Goal: Check status: Check status

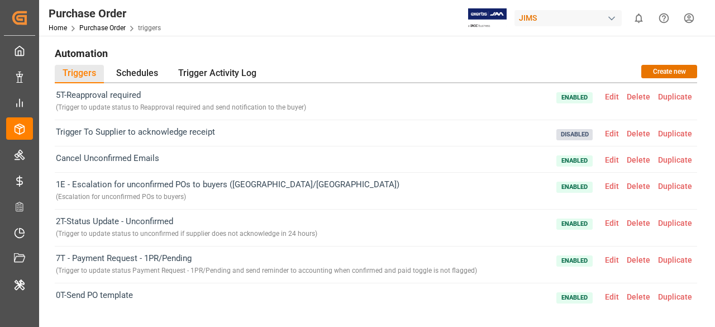
scroll to position [42, 0]
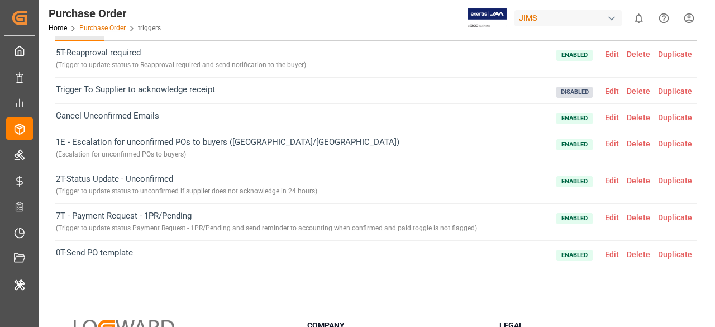
click at [99, 27] on link "Purchase Order" at bounding box center [102, 28] width 46 height 8
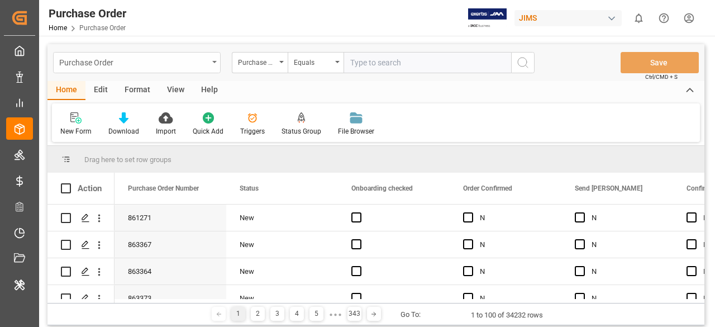
click at [188, 66] on div "Purchase Order" at bounding box center [133, 62] width 149 height 14
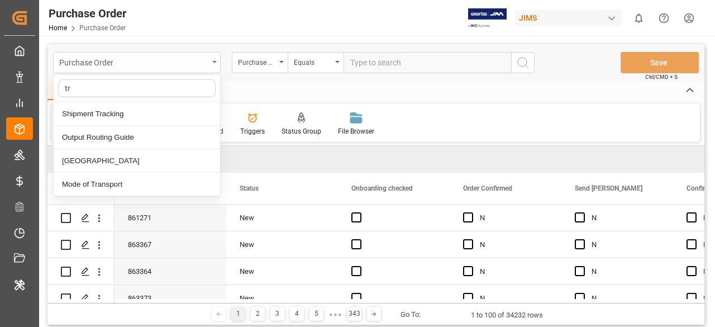
type input "tra"
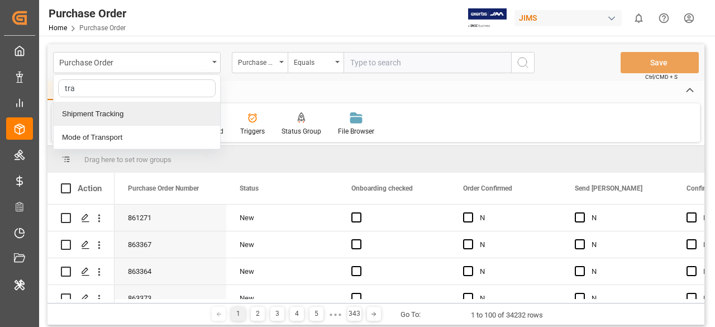
click at [165, 110] on div "Shipment Tracking" at bounding box center [137, 113] width 166 height 23
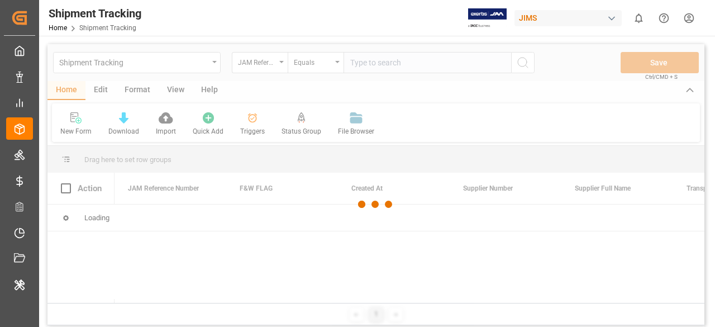
click at [261, 70] on div at bounding box center [375, 204] width 657 height 320
click at [271, 65] on div at bounding box center [375, 204] width 657 height 320
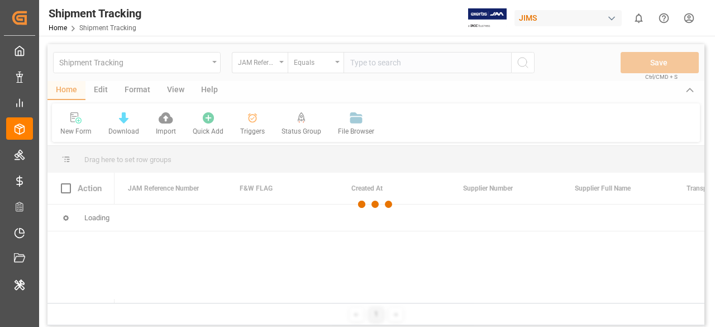
click at [271, 65] on div at bounding box center [375, 204] width 657 height 320
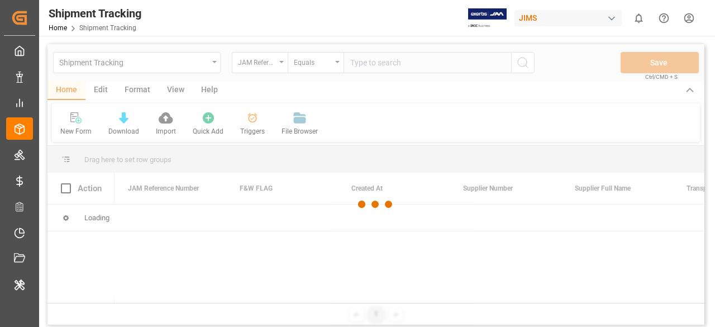
click at [271, 65] on div at bounding box center [375, 204] width 657 height 320
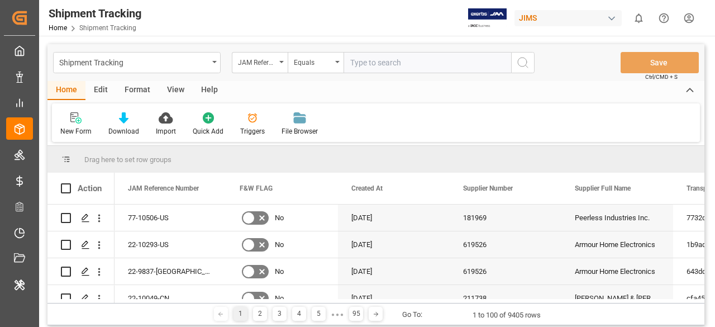
click at [271, 65] on div "JAM Reference Number" at bounding box center [257, 61] width 38 height 13
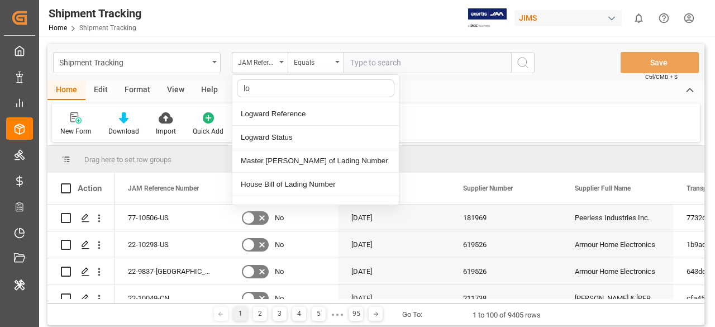
type input "log"
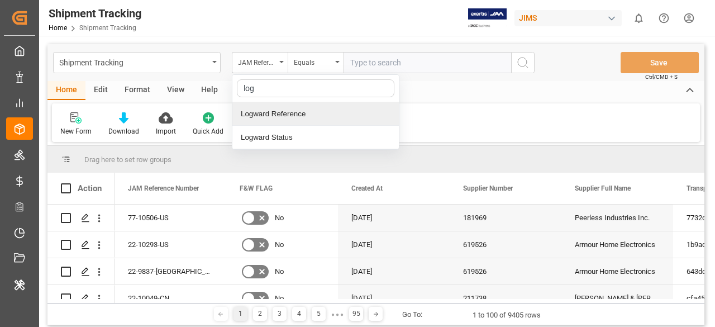
click at [293, 112] on div "Logward Reference" at bounding box center [315, 113] width 166 height 23
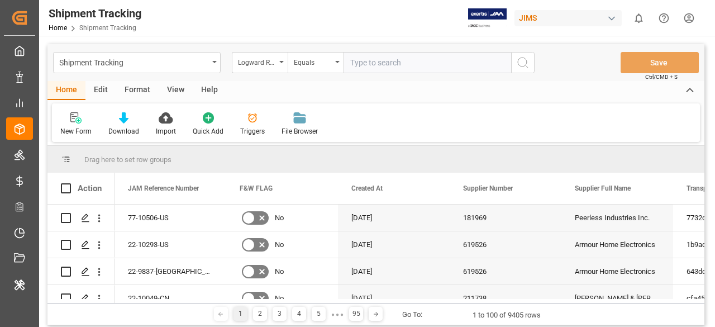
click at [378, 67] on input "text" at bounding box center [427, 62] width 168 height 21
paste input "9d985de526b6"
type input "9d985de526b6"
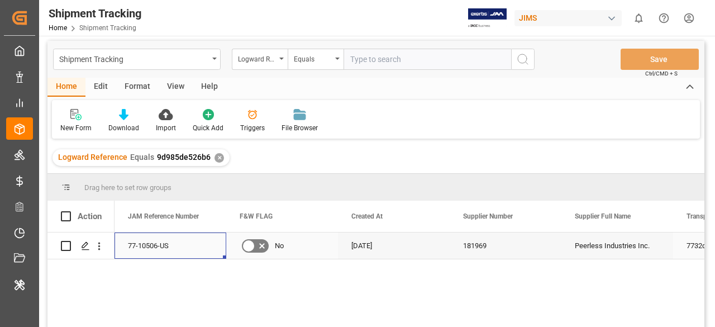
click at [126, 247] on div "77-10506-US" at bounding box center [170, 245] width 112 height 26
